Goal: Task Accomplishment & Management: Complete application form

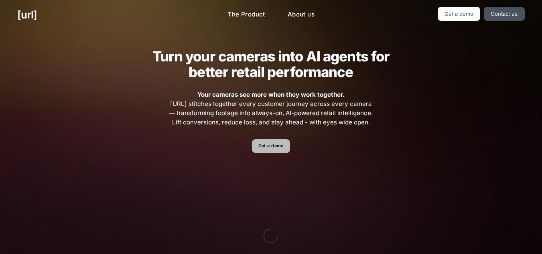
click at [272, 144] on link "Get a demo" at bounding box center [271, 146] width 38 height 14
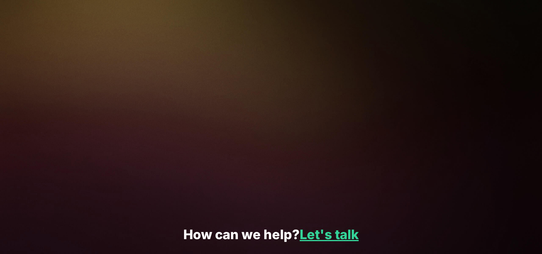
drag, startPoint x: 308, startPoint y: 10, endPoint x: 308, endPoint y: 81, distance: 71.0
click at [308, 81] on label "Message" at bounding box center [356, 83] width 142 height 8
click at [308, 88] on textarea "Message" at bounding box center [354, 101] width 139 height 26
